Goal: Task Accomplishment & Management: Use online tool/utility

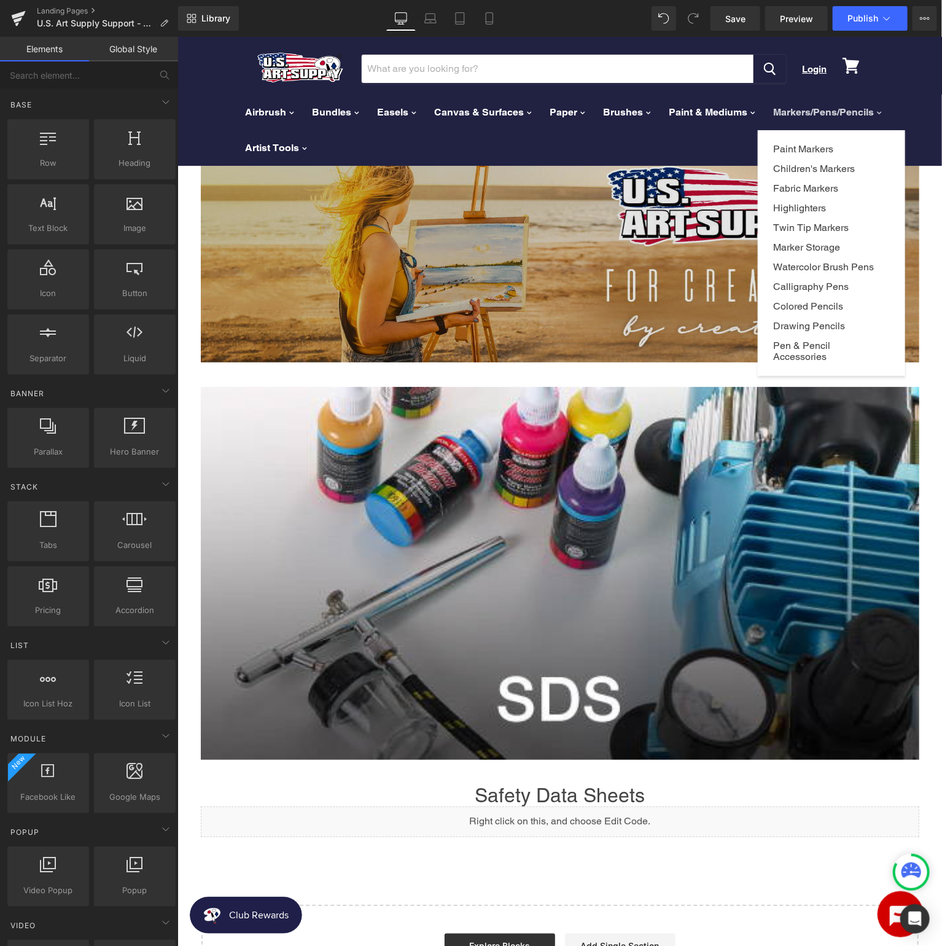
click at [442, 292] on img at bounding box center [559, 254] width 719 height 215
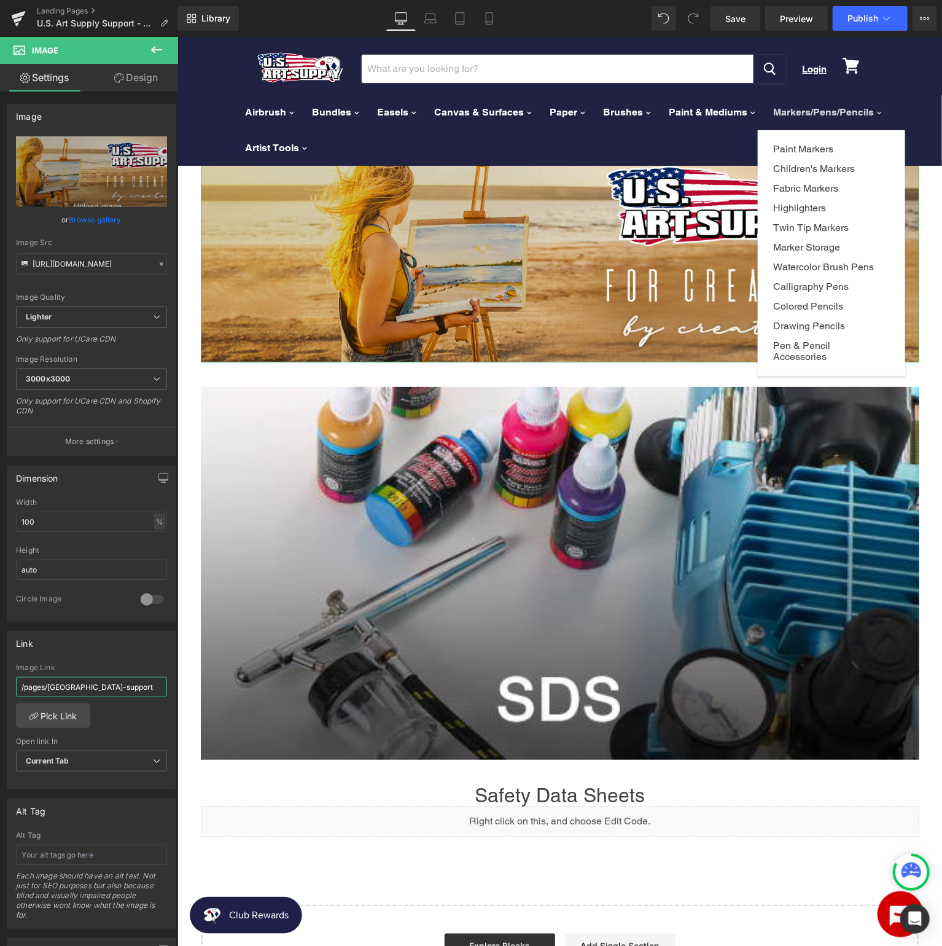
click at [98, 677] on input "/pages/[GEOGRAPHIC_DATA]-support" at bounding box center [91, 687] width 151 height 20
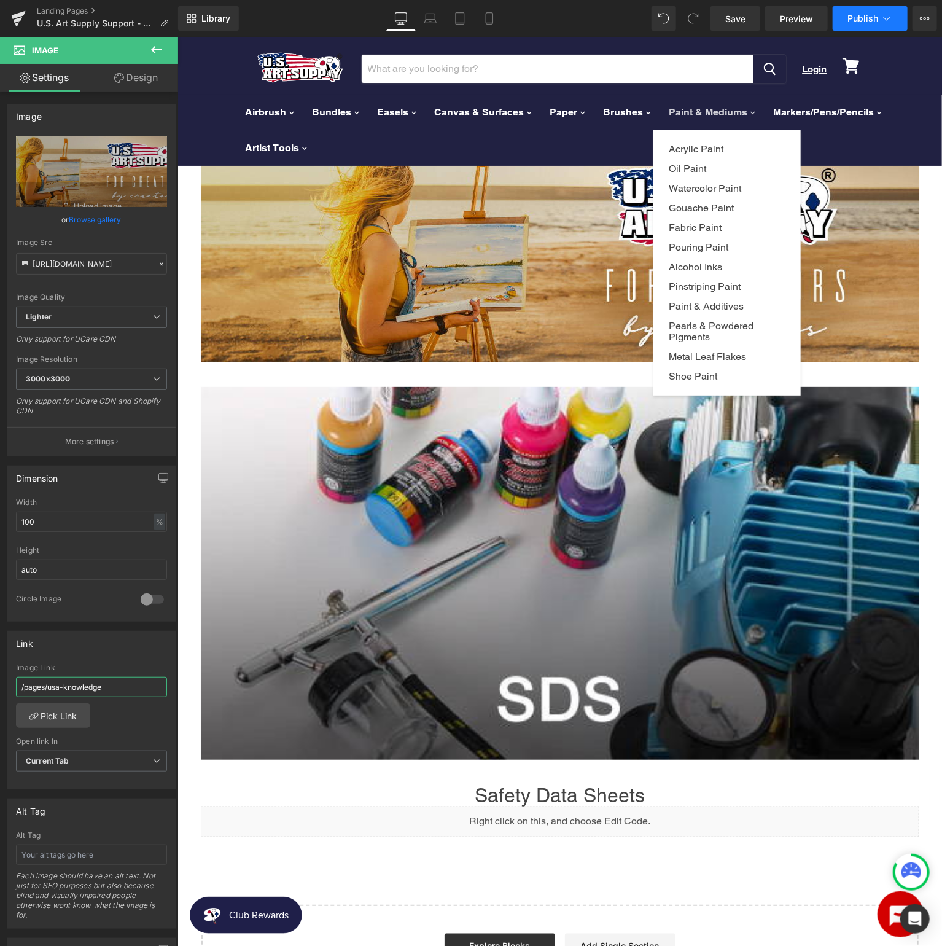
type input "/pages/usa-knowledge"
click at [859, 31] on button "Publish" at bounding box center [870, 18] width 75 height 25
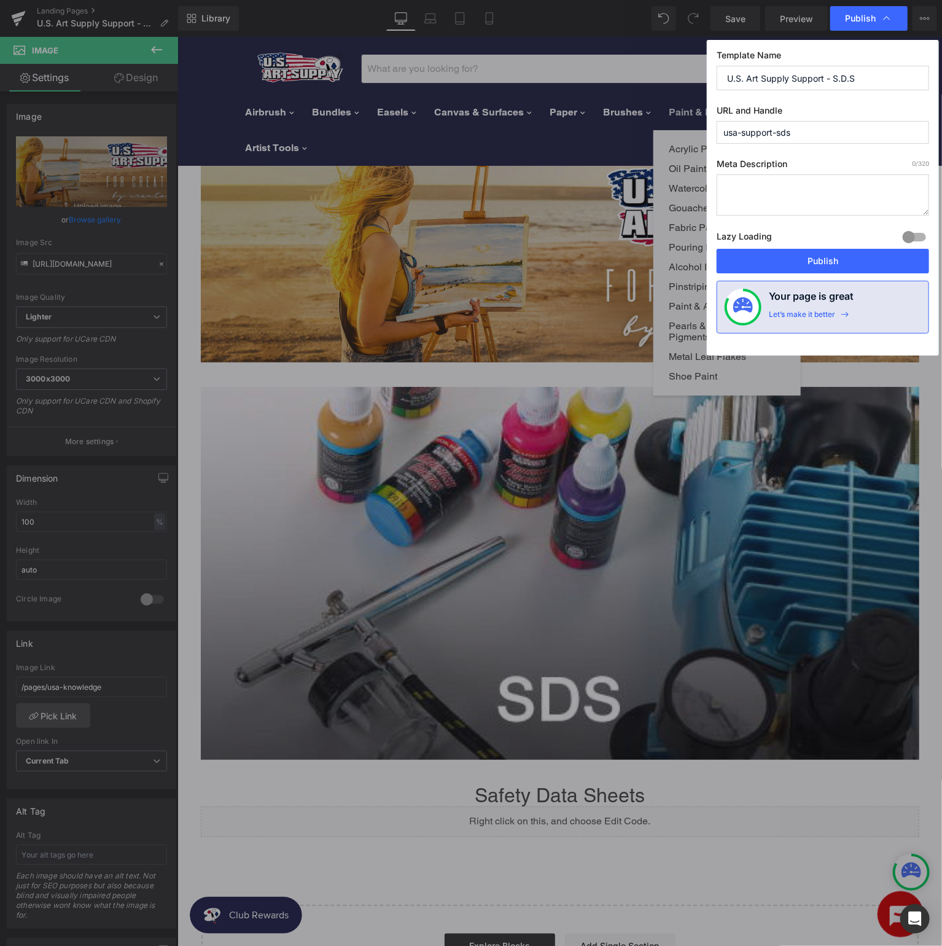
click at [792, 78] on input "U.S. Art Supply Support - S.D.S" at bounding box center [823, 78] width 213 height 25
drag, startPoint x: 792, startPoint y: 78, endPoint x: 942, endPoint y: 71, distance: 150.0
click at [929, 71] on input "U.S. Art Supply Support - S.D.S" at bounding box center [823, 78] width 213 height 25
type input "U.S. Art Supply Knowledge - SDS"
click at [831, 128] on input "usa-support-sds" at bounding box center [823, 132] width 213 height 23
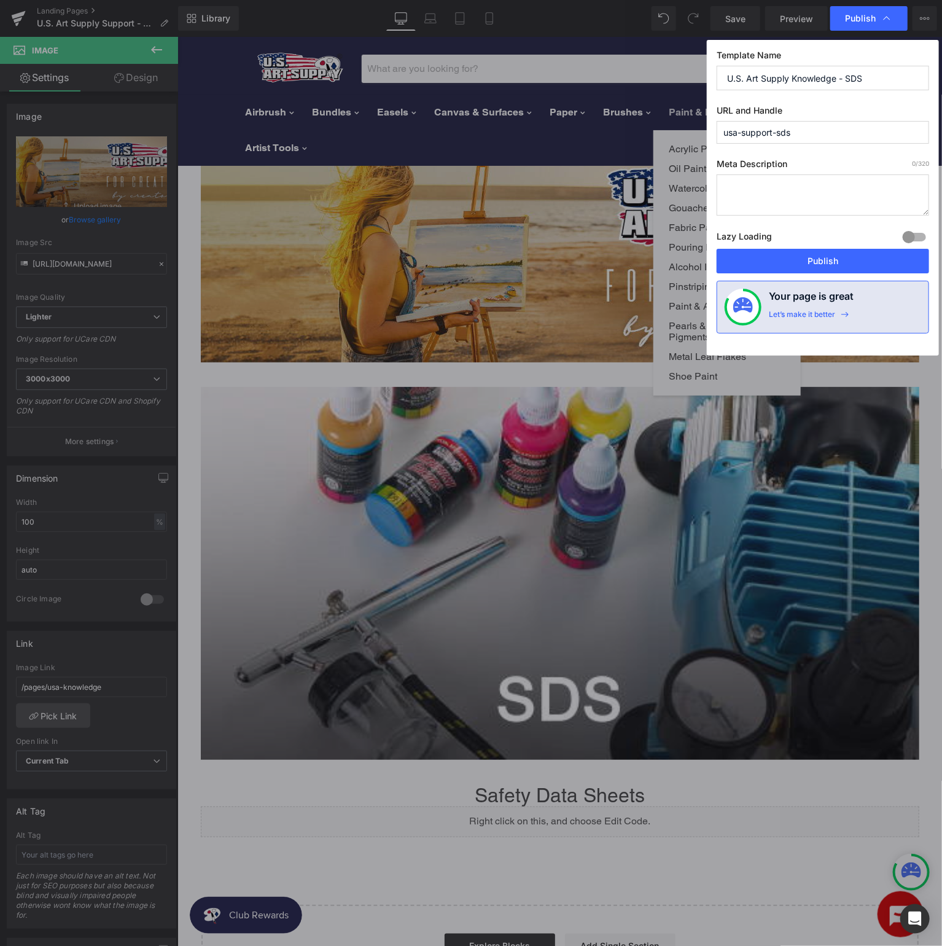
click at [756, 132] on input "usa-support-sds" at bounding box center [823, 132] width 213 height 23
type input "usa-knowledge-sds"
click at [847, 260] on button "Publish" at bounding box center [823, 261] width 213 height 25
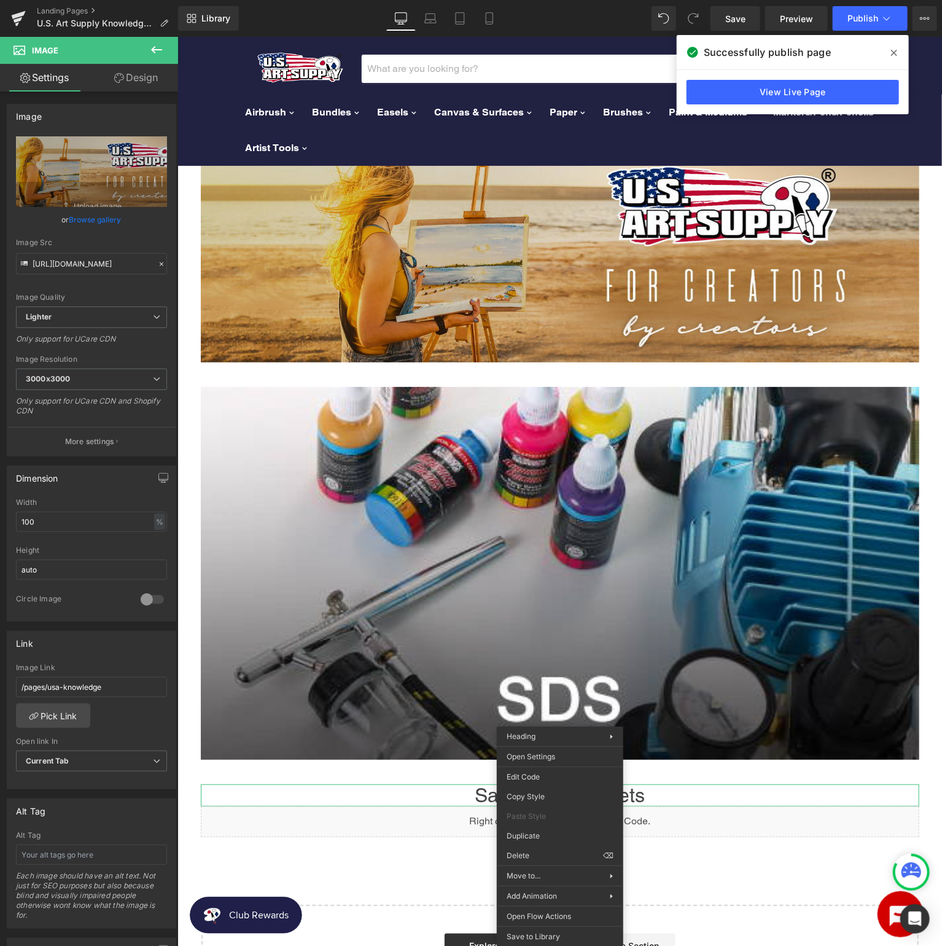
click at [568, 21] on div "Library Desktop Desktop Laptop Tablet Mobile Save Preview Publish Scheduled Vie…" at bounding box center [560, 18] width 764 height 25
click at [891, 50] on span at bounding box center [895, 53] width 20 height 20
